Goal: Task Accomplishment & Management: Manage account settings

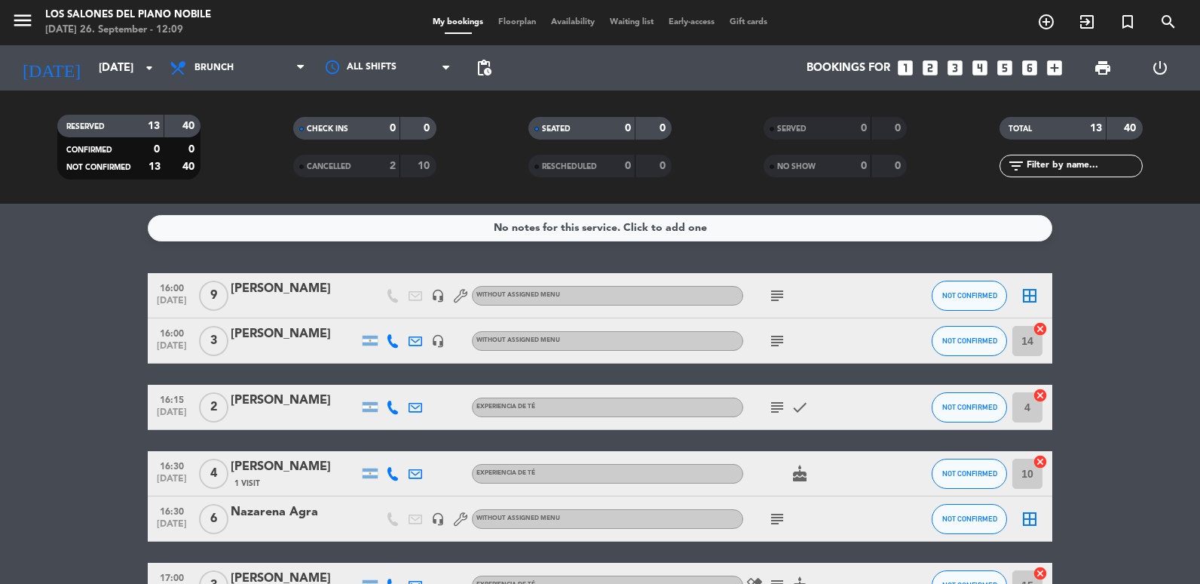
scroll to position [75, 0]
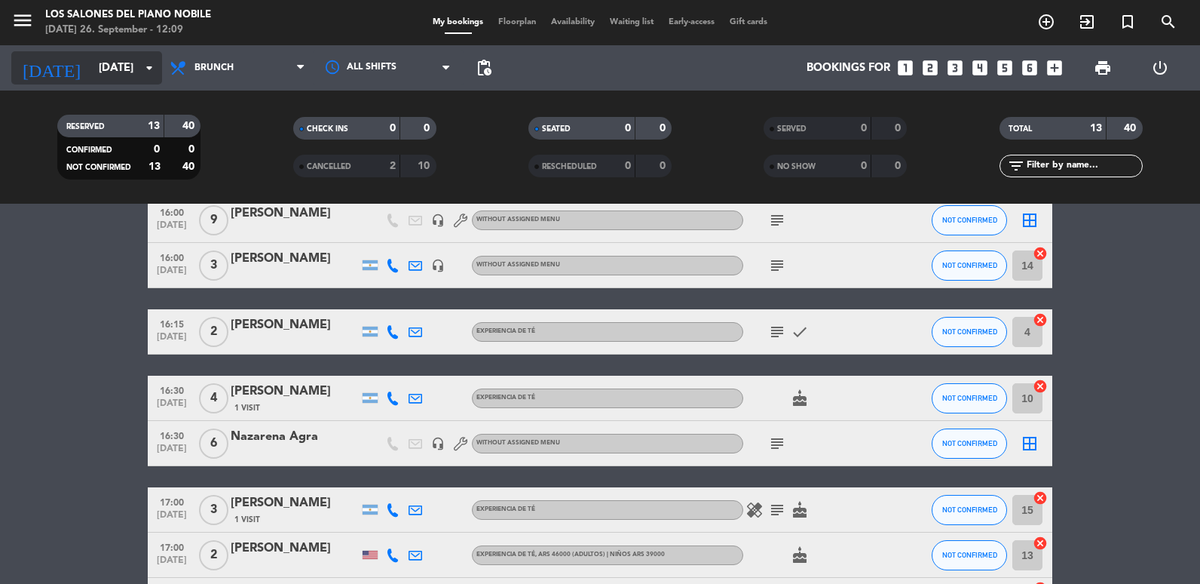
click at [106, 57] on input "[DATE]" at bounding box center [163, 68] width 145 height 28
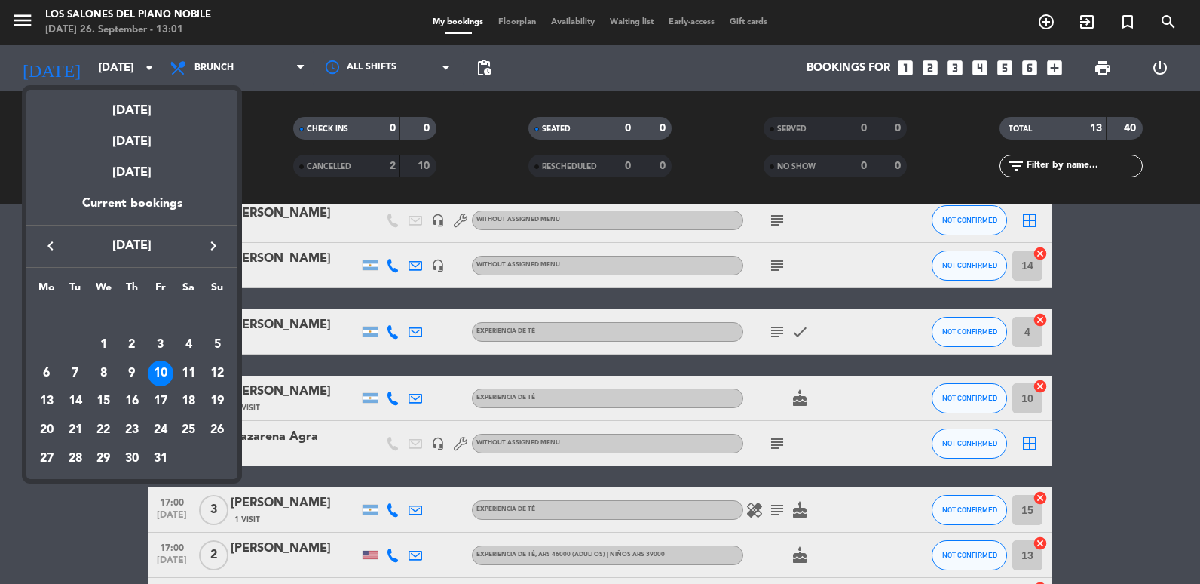
click at [128, 53] on div at bounding box center [600, 292] width 1200 height 584
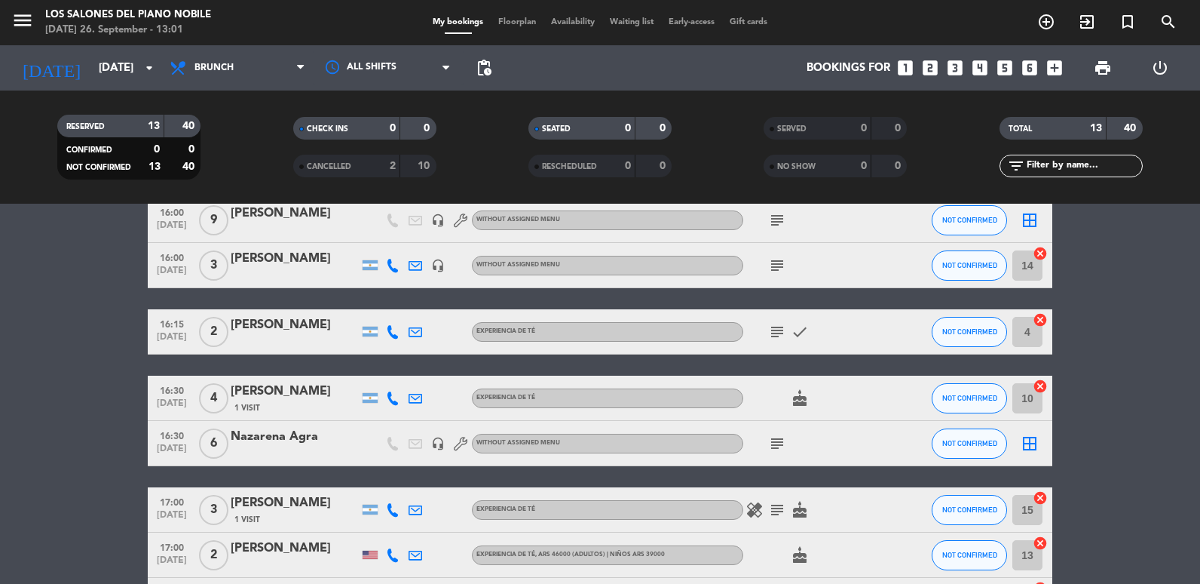
drag, startPoint x: 234, startPoint y: 65, endPoint x: 225, endPoint y: 100, distance: 36.4
click at [234, 65] on span "Brunch" at bounding box center [237, 67] width 151 height 33
click at [226, 65] on span "Brunch" at bounding box center [214, 68] width 39 height 11
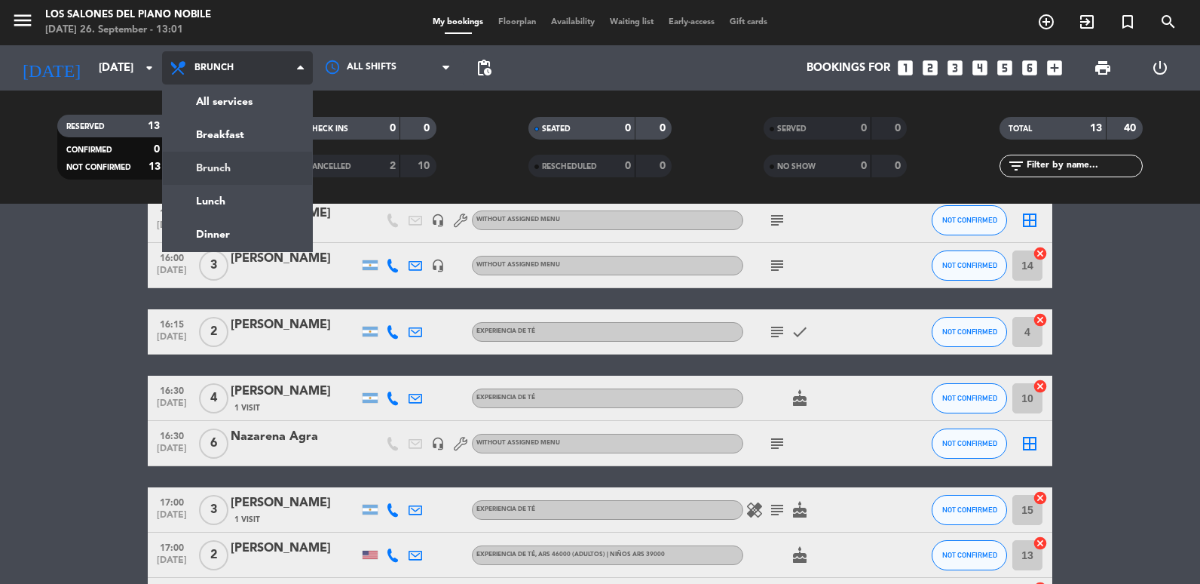
click at [222, 93] on div "menu Los Salones del Piano [PERSON_NAME] [DATE] 26. September - 13:01 My bookin…" at bounding box center [600, 102] width 1200 height 204
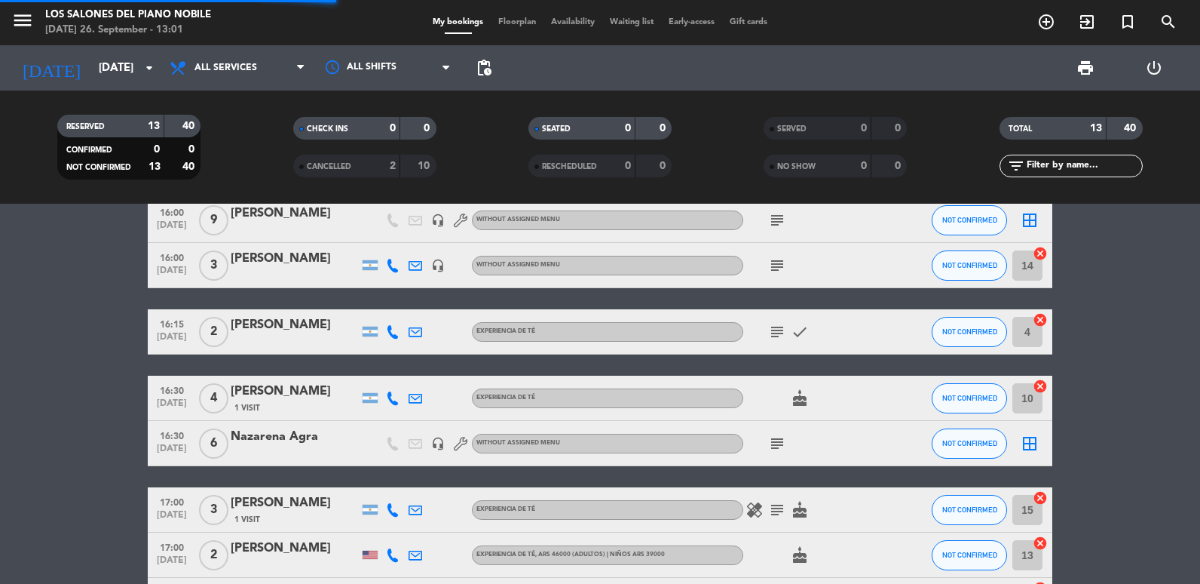
click at [72, 46] on div "[DATE] [DATE] arrow_drop_down" at bounding box center [86, 67] width 151 height 45
click at [91, 61] on input "[DATE]" at bounding box center [163, 68] width 145 height 28
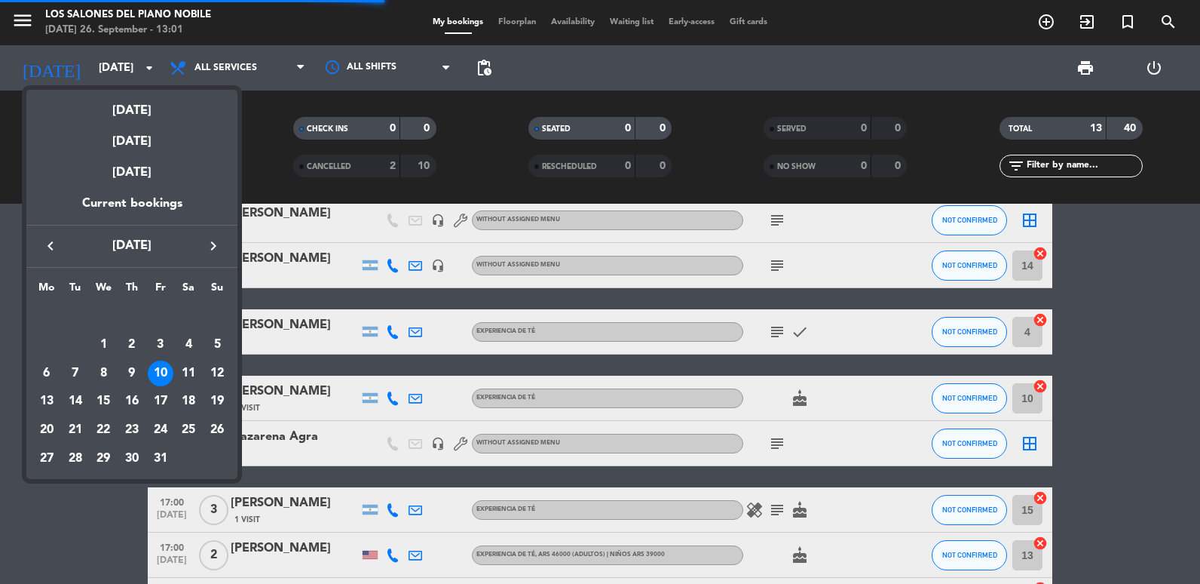
click at [89, 100] on div "[DATE]" at bounding box center [131, 105] width 211 height 31
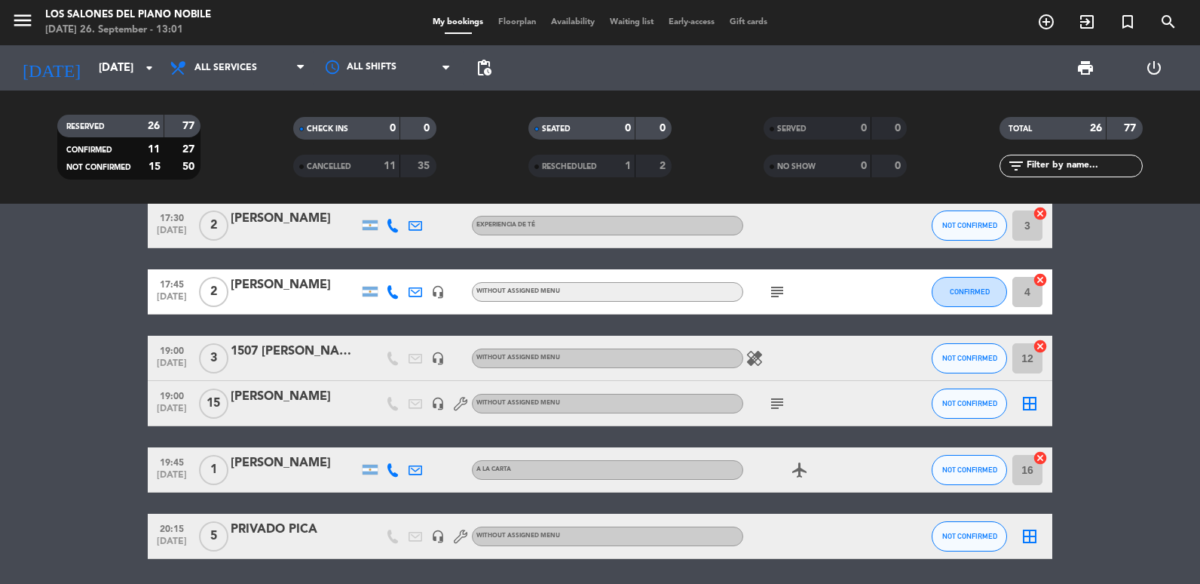
scroll to position [1178, 0]
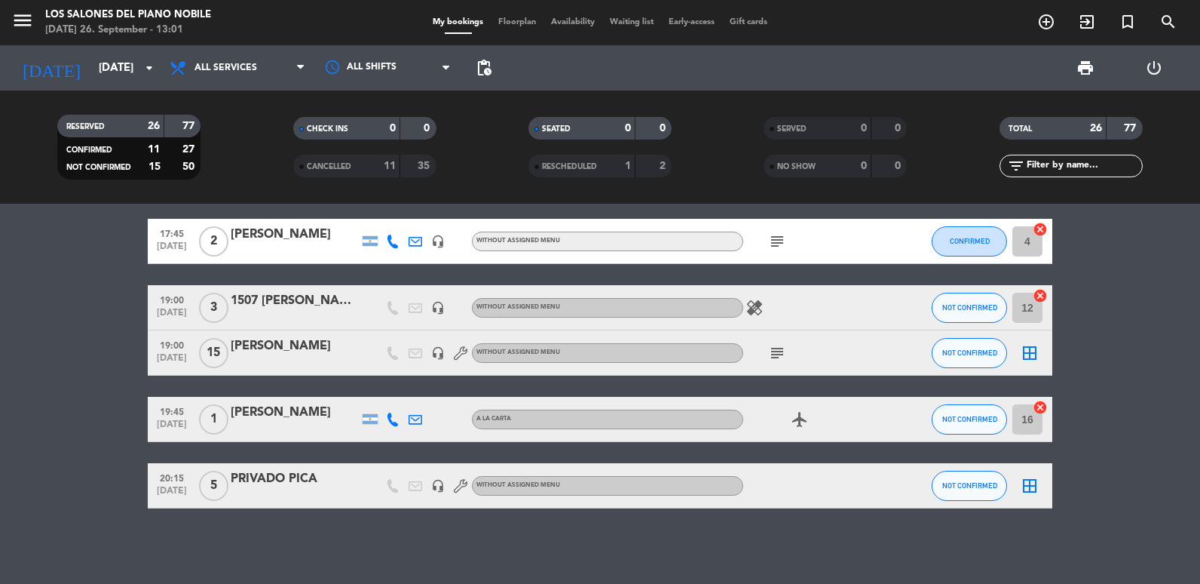
click at [259, 357] on div at bounding box center [295, 363] width 128 height 12
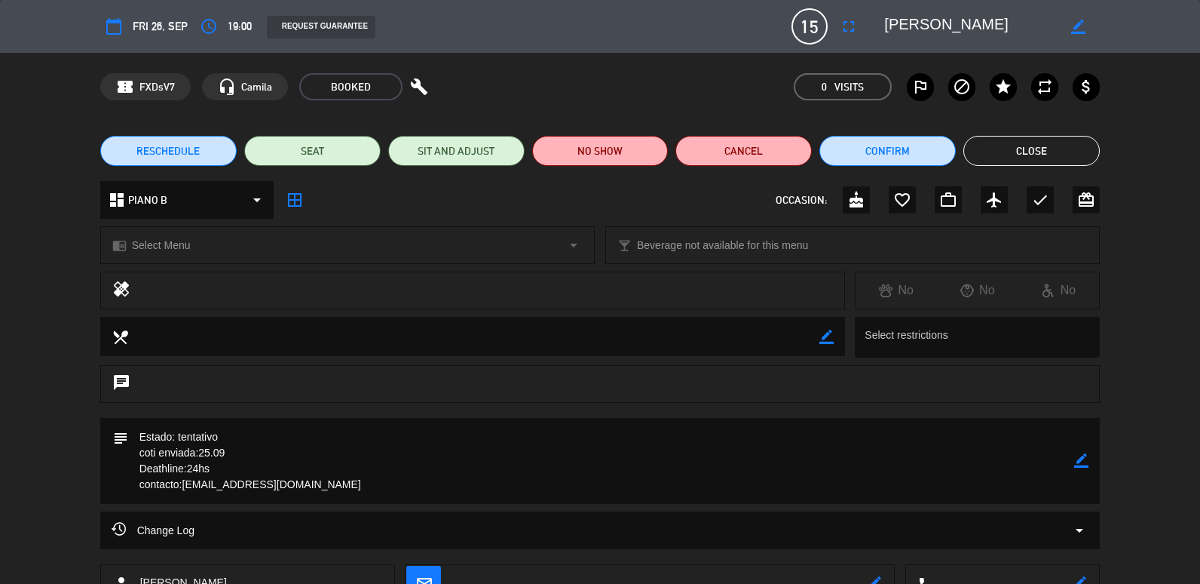
click at [920, 167] on div "RESCHEDULE SEAT SIT AND ADJUST NO SHOW Cancel Confirm Close" at bounding box center [600, 151] width 1200 height 60
click at [763, 161] on button "Cancel" at bounding box center [744, 151] width 136 height 30
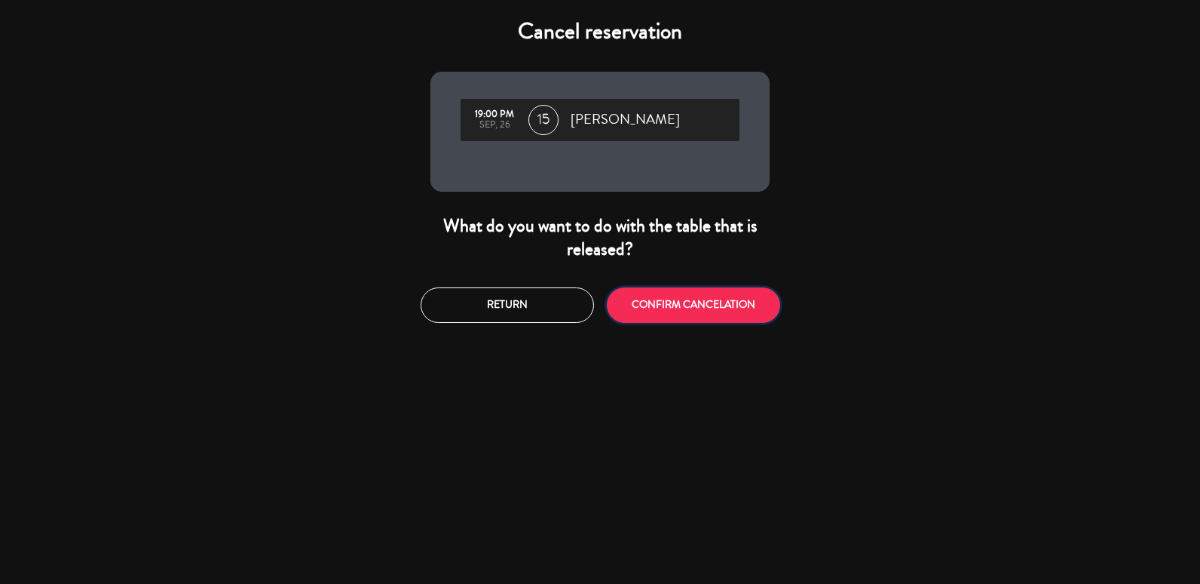
click at [710, 308] on button "CONFIRM CANCELATION" at bounding box center [693, 304] width 173 height 35
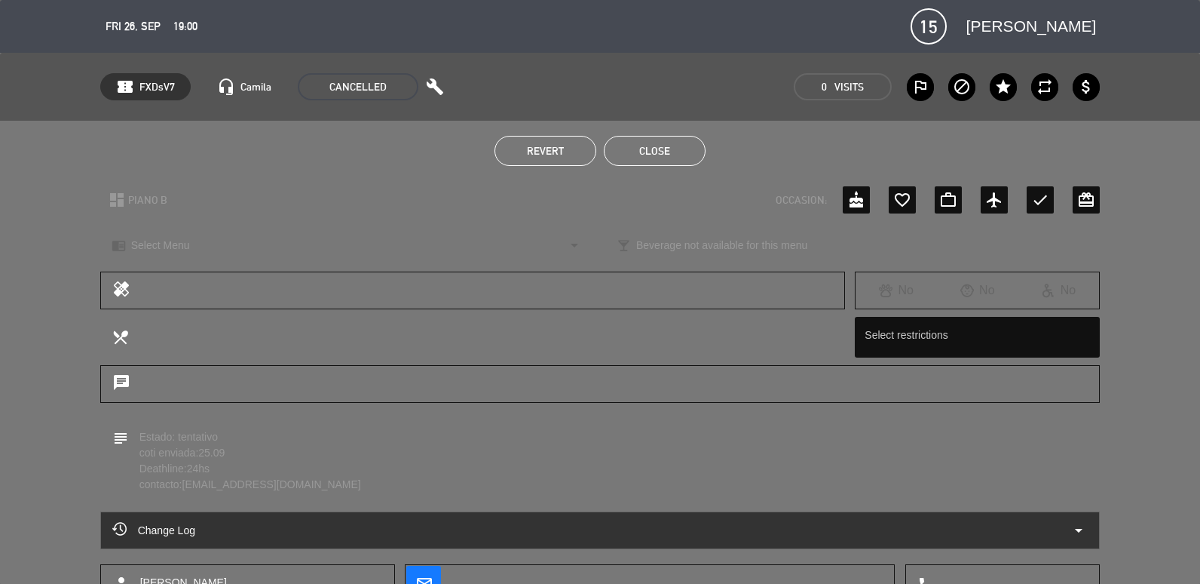
click at [624, 152] on button "Close" at bounding box center [655, 151] width 102 height 30
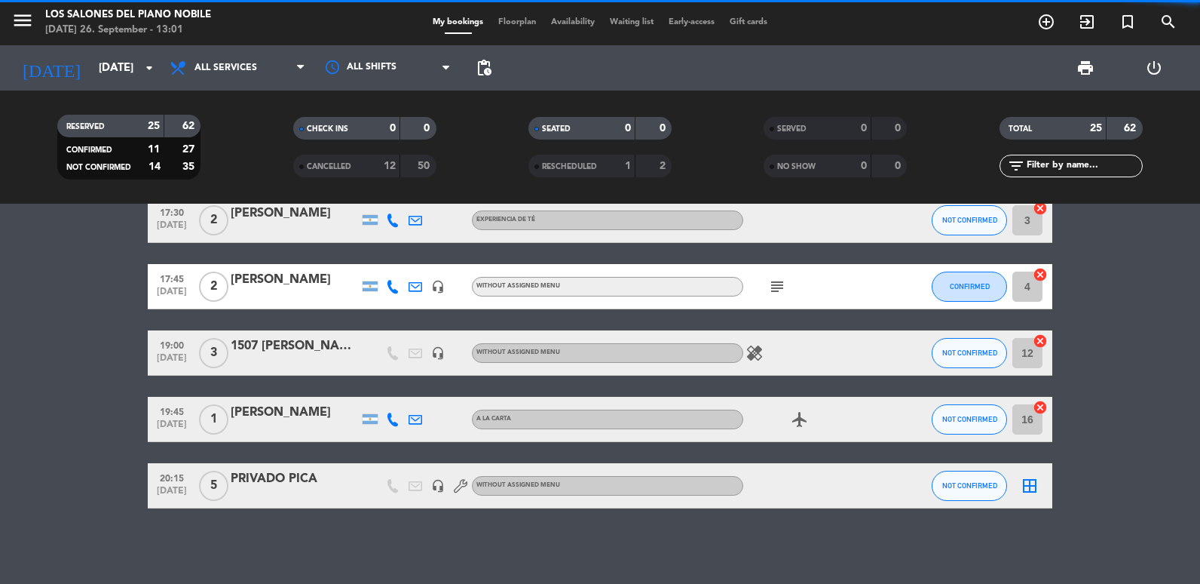
scroll to position [1132, 0]
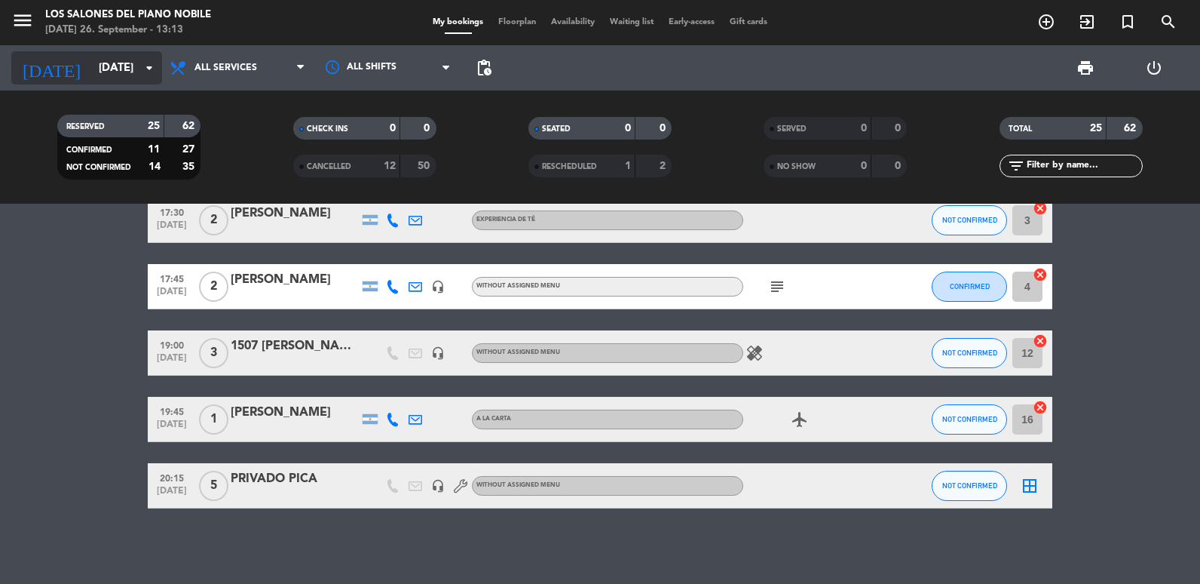
click at [94, 59] on input "[DATE]" at bounding box center [163, 68] width 145 height 28
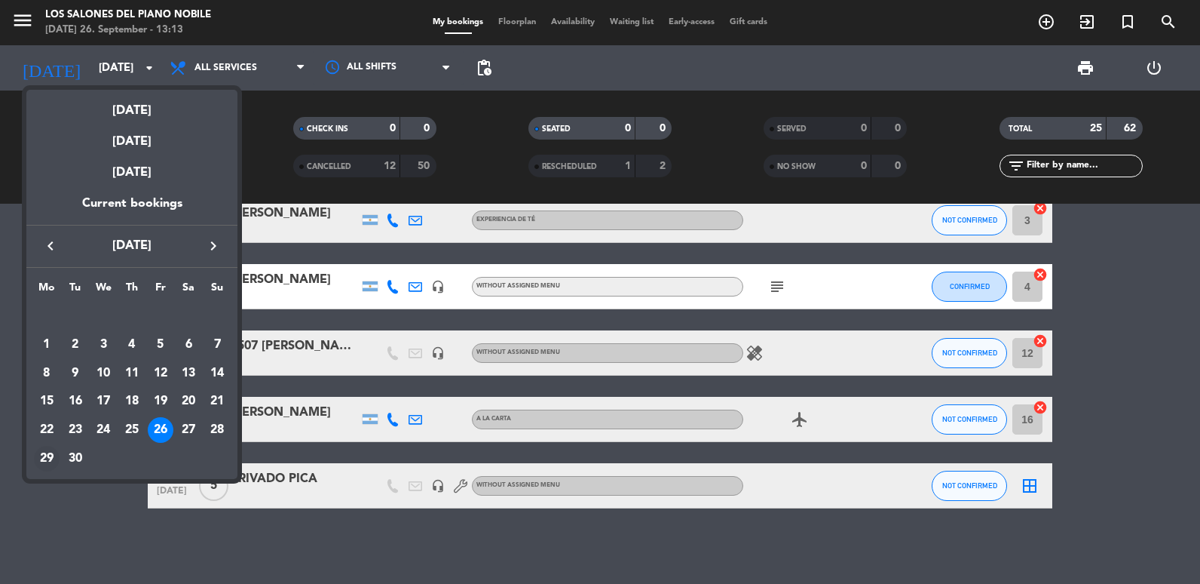
click at [36, 461] on div "29" at bounding box center [47, 459] width 26 height 26
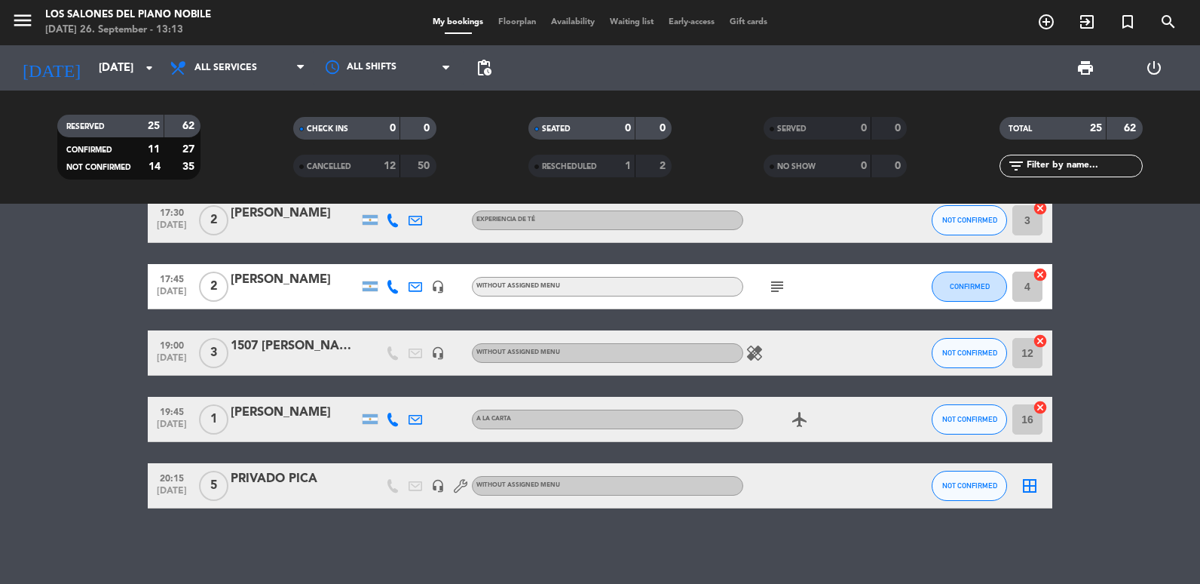
type input "[DATE]"
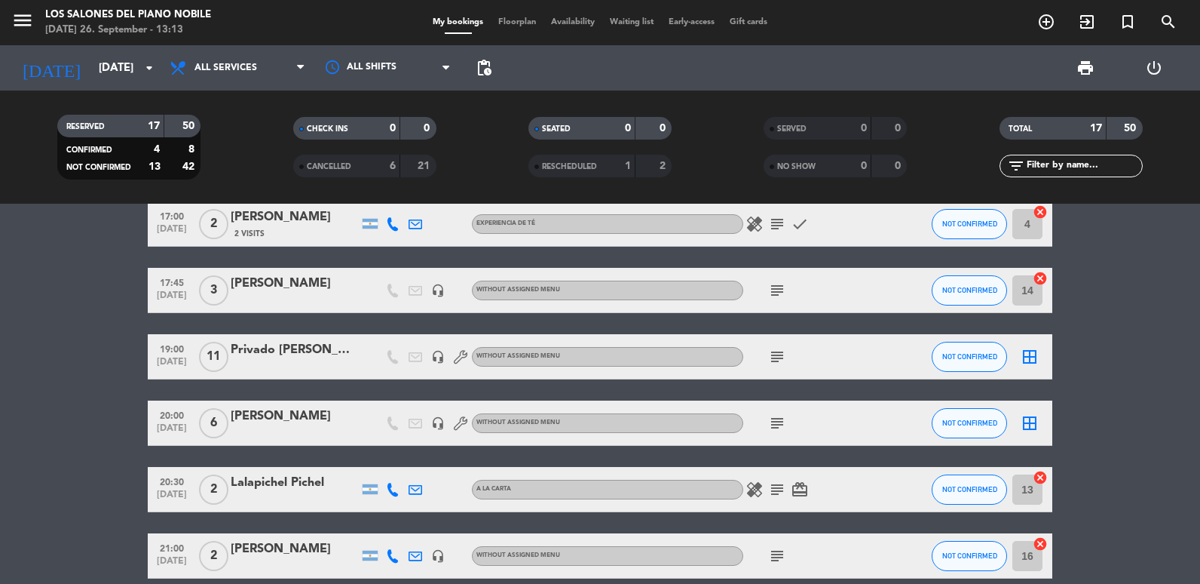
scroll to position [502, 0]
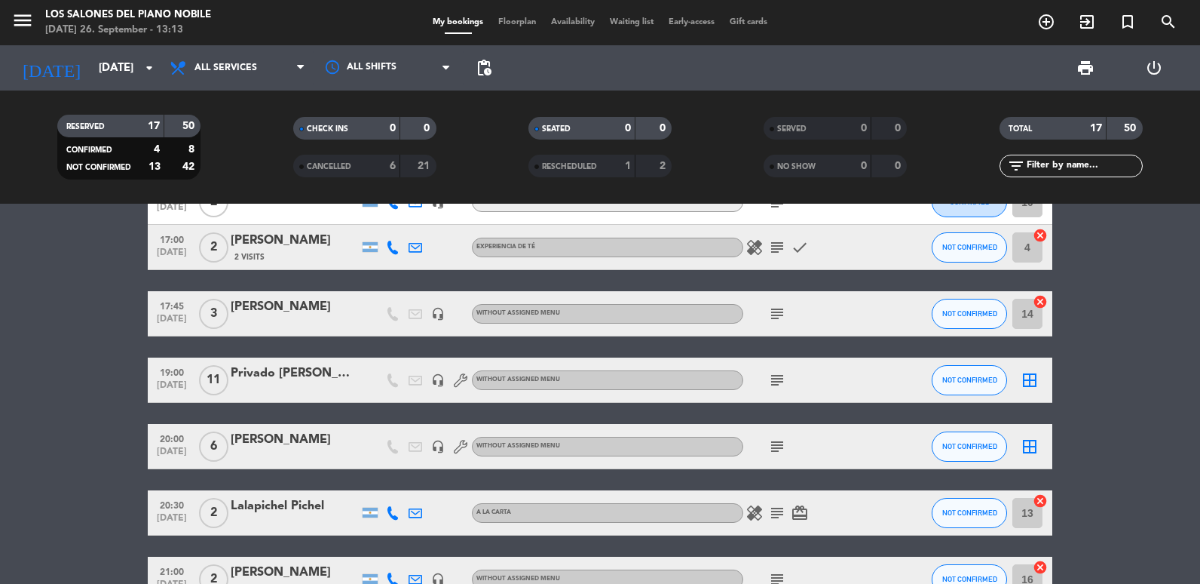
click at [261, 391] on div at bounding box center [295, 390] width 128 height 12
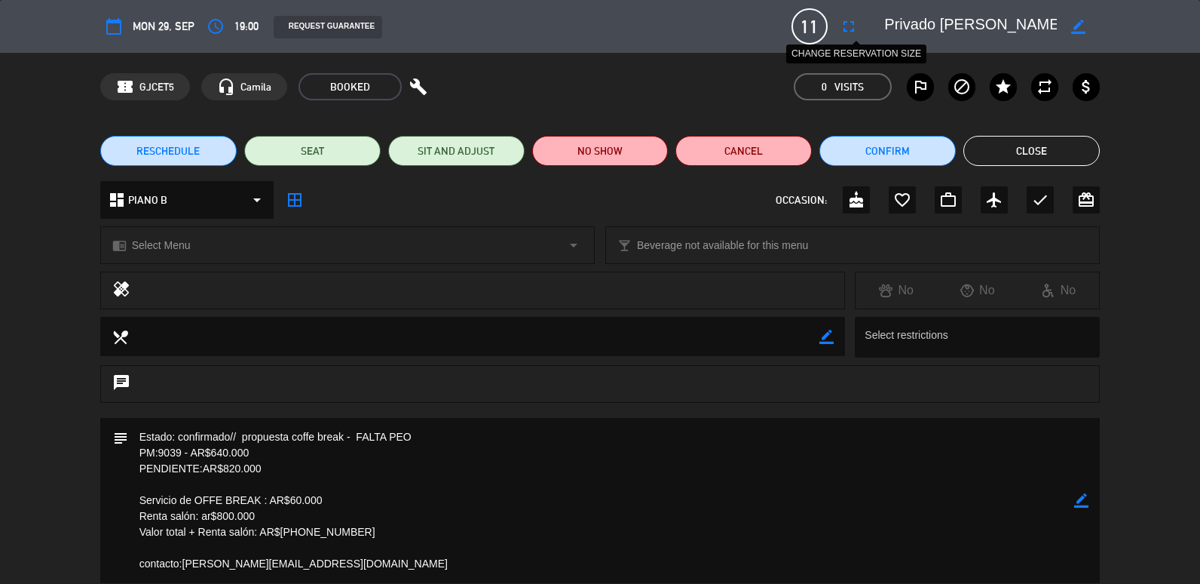
click at [841, 26] on icon "fullscreen" at bounding box center [849, 26] width 18 height 18
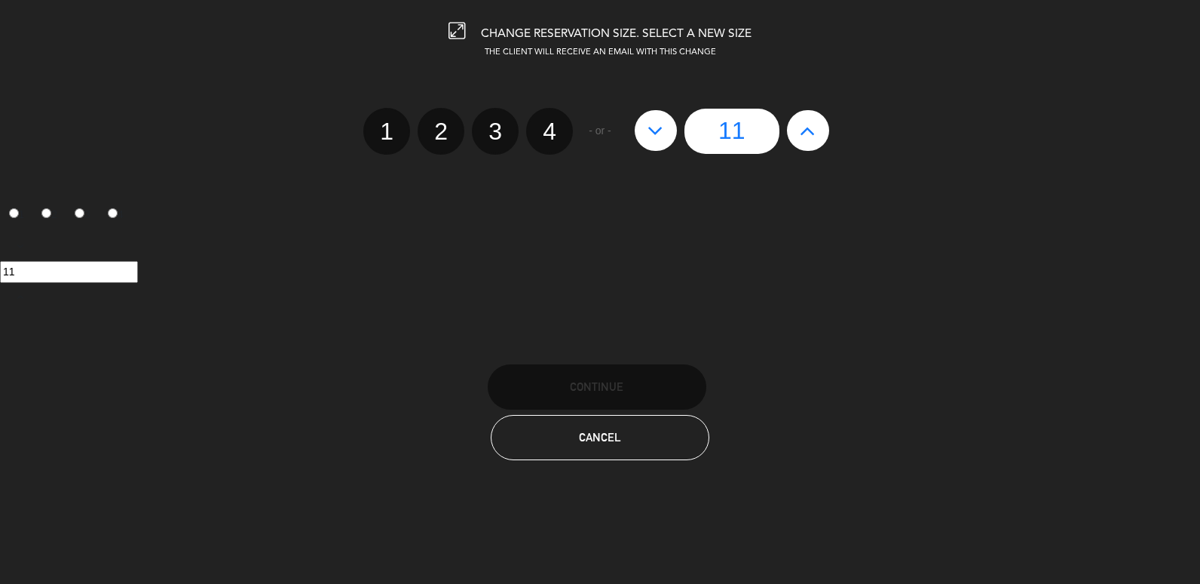
click at [808, 139] on icon at bounding box center [808, 130] width 16 height 24
type input "12"
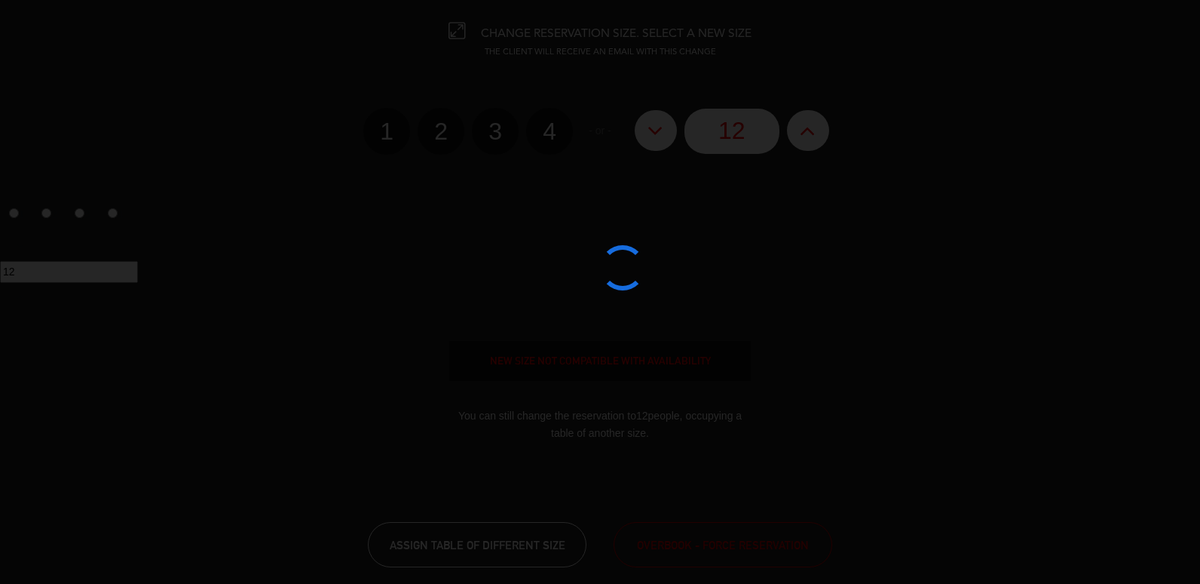
click at [743, 541] on div at bounding box center [600, 292] width 1200 height 584
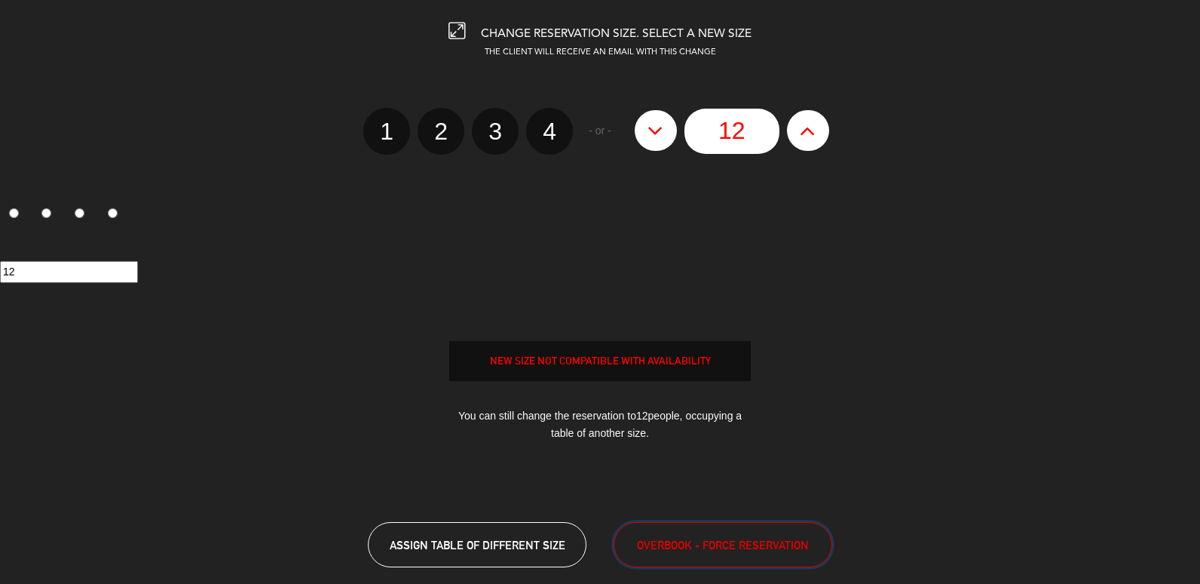
click at [760, 548] on span "OVERBOOK - FORCE RESERVATION" at bounding box center [723, 544] width 172 height 17
